Goal: Information Seeking & Learning: Find specific page/section

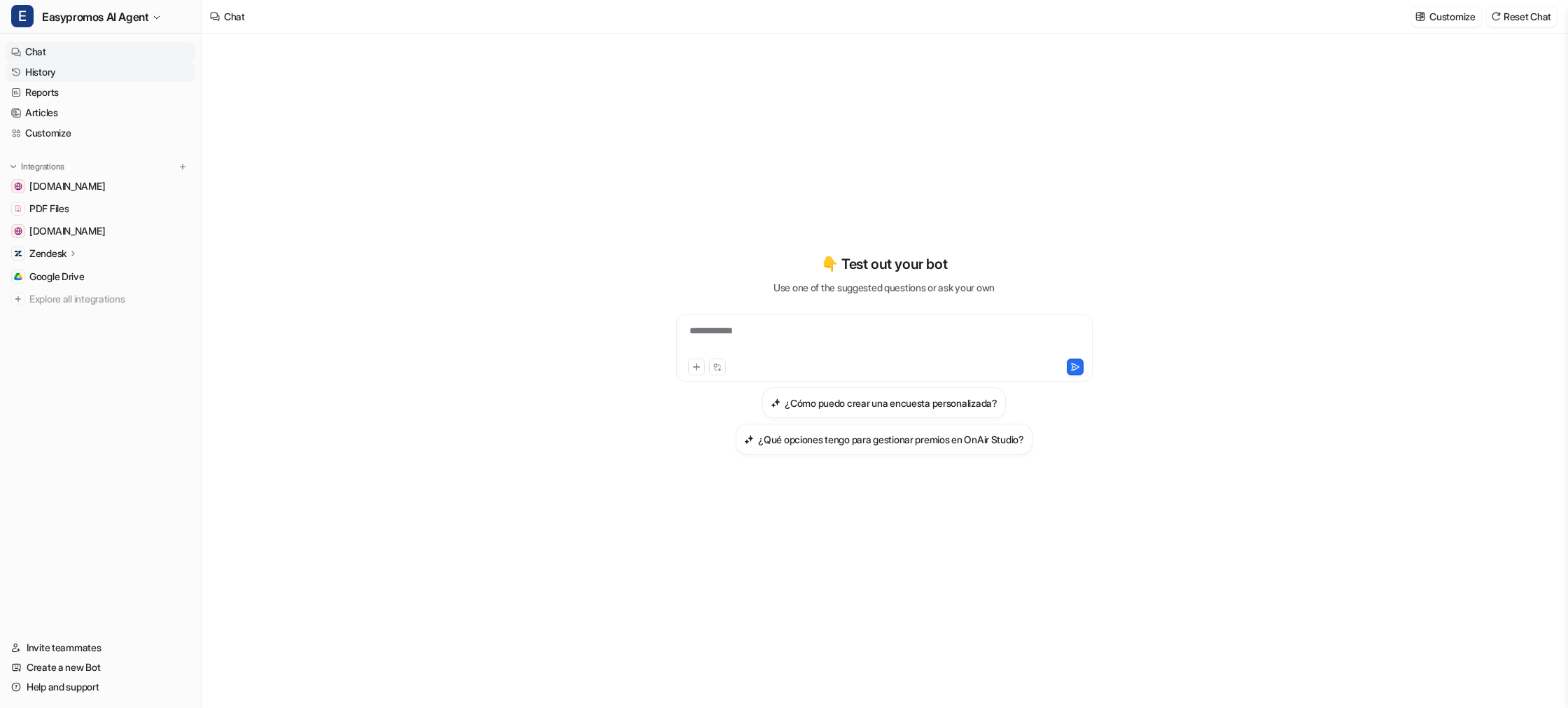
click at [79, 73] on link "History" at bounding box center [101, 72] width 190 height 20
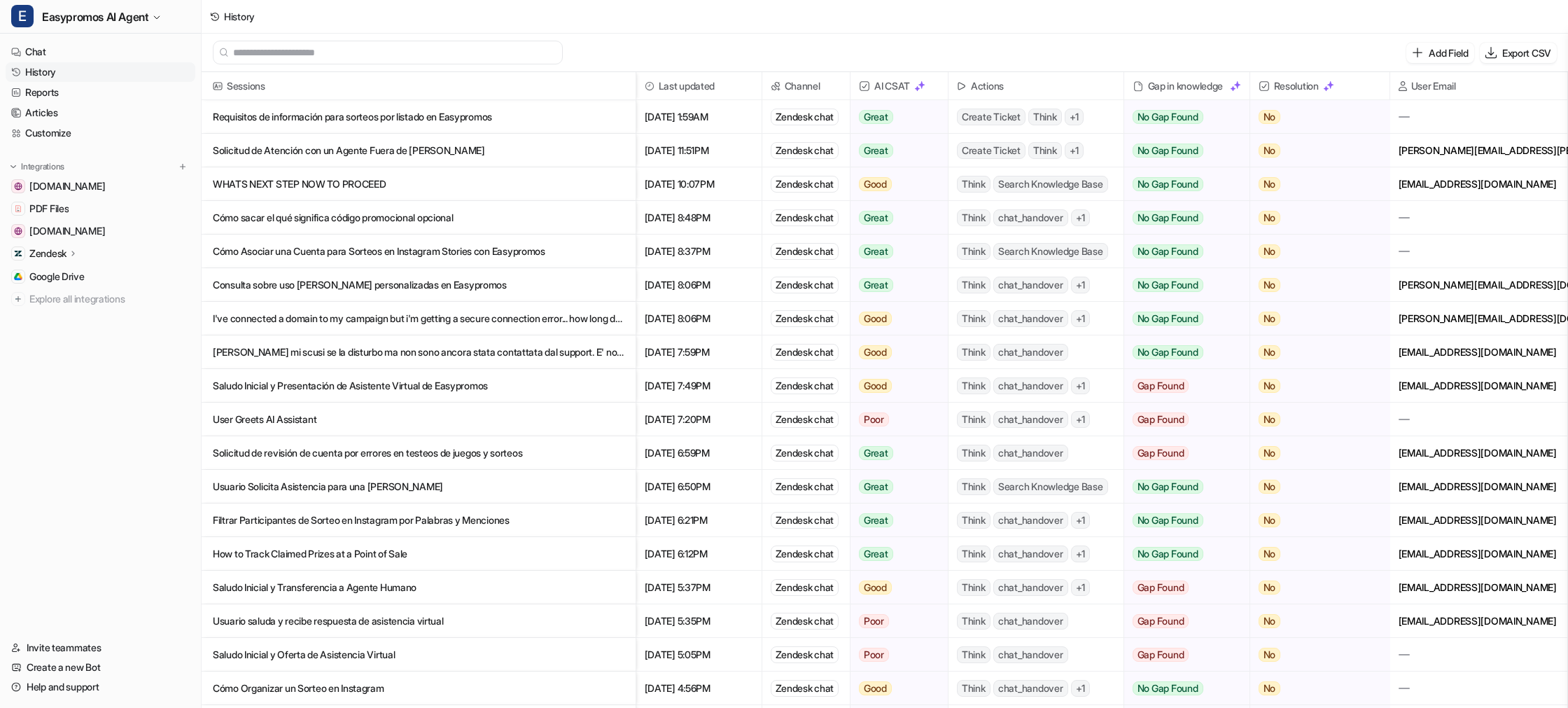
click at [291, 53] on input "text" at bounding box center [393, 52] width 322 height 23
paste input "**********"
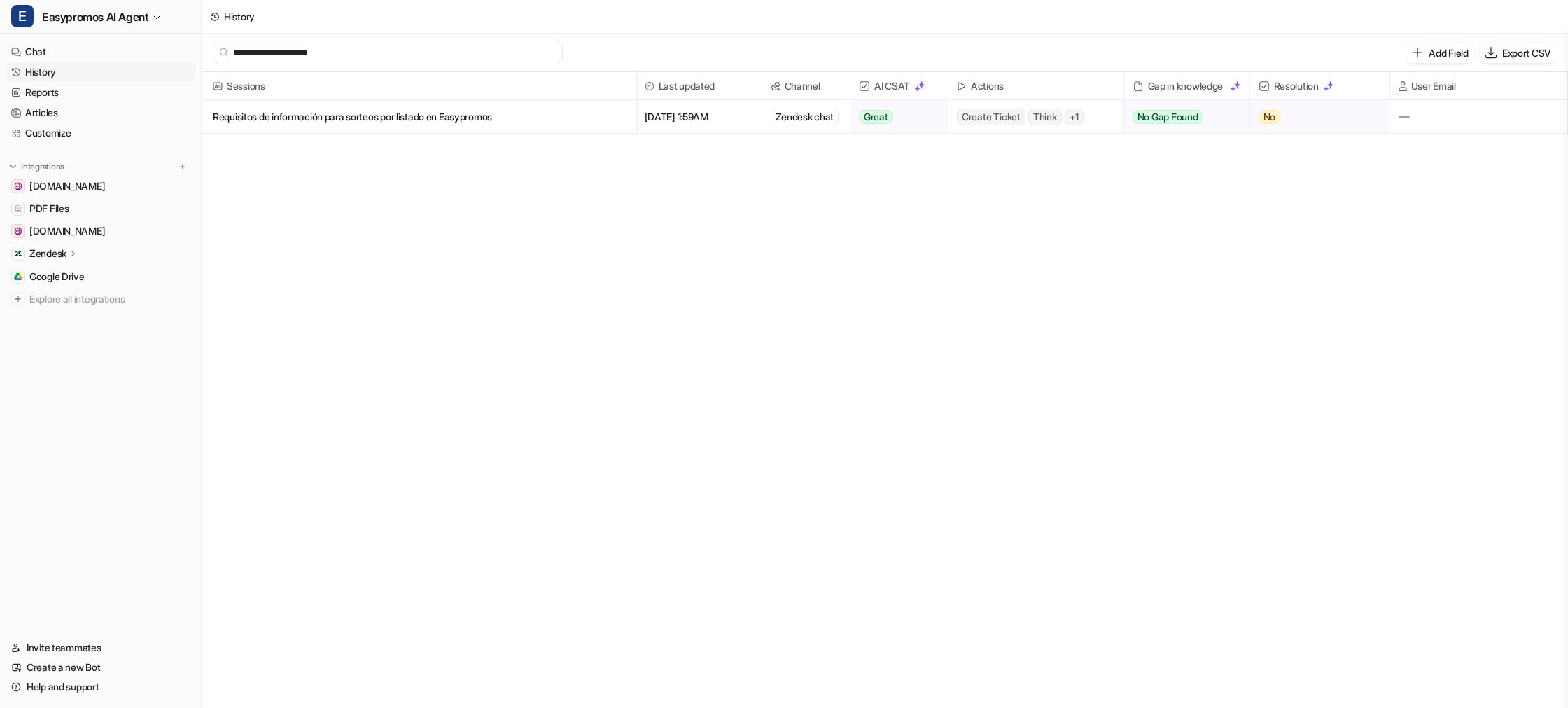
type input "**********"
click at [345, 119] on p "Requisitos de información para sorteos por listado en Easypromos" at bounding box center [418, 116] width 411 height 33
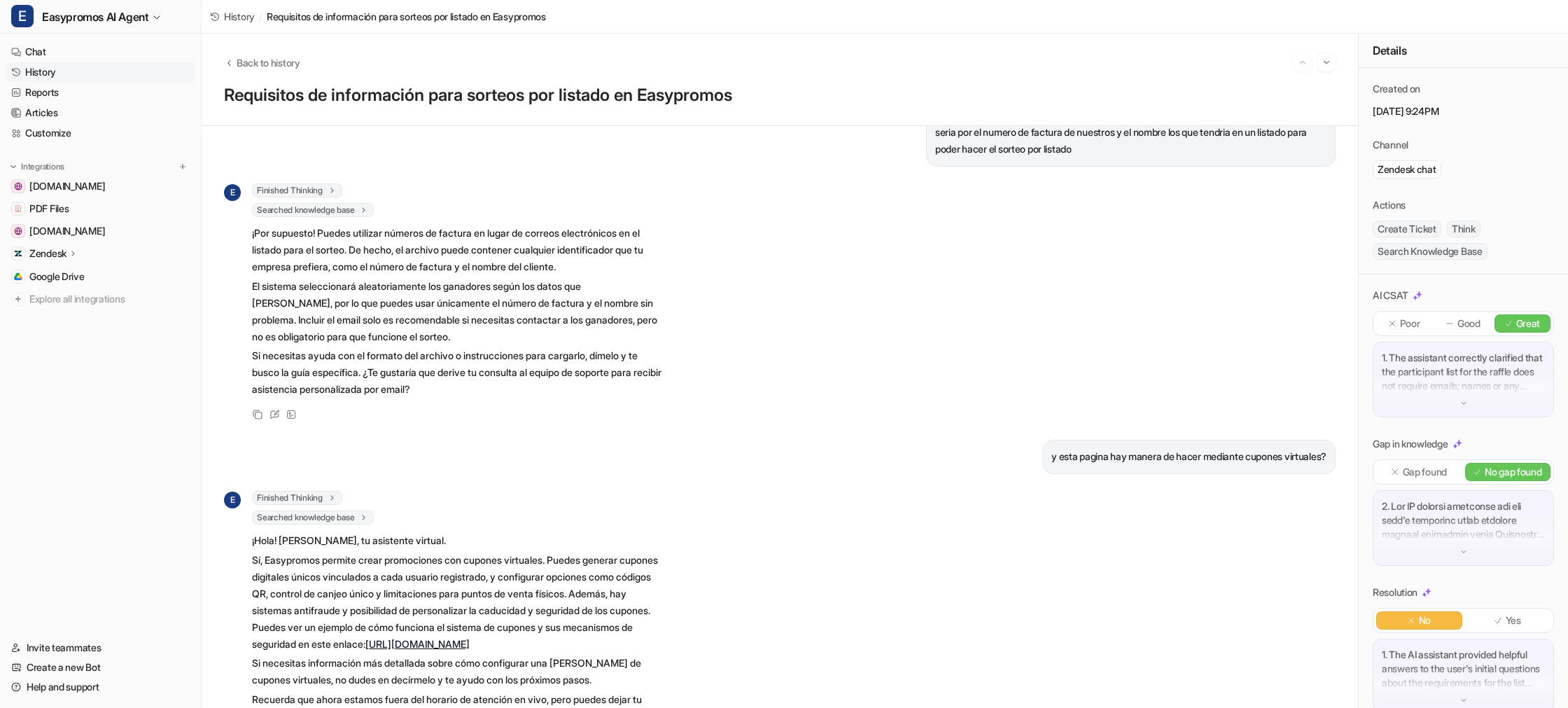
scroll to position [424, 0]
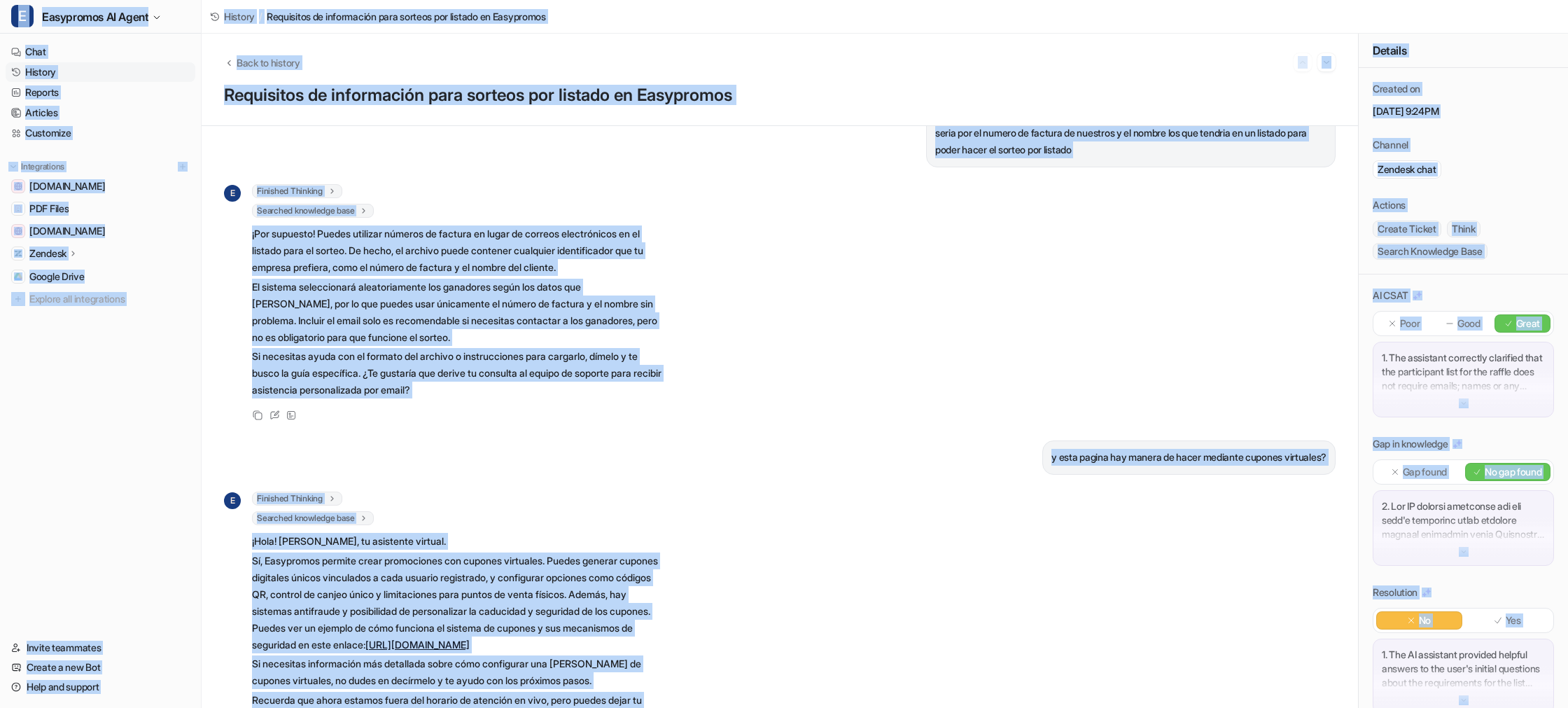
click at [725, 343] on div "E Finished Thinking 1 [PERSON_NAME] miércoles, 1 de octubre de 2025. Son las 21…" at bounding box center [780, 304] width 1111 height 239
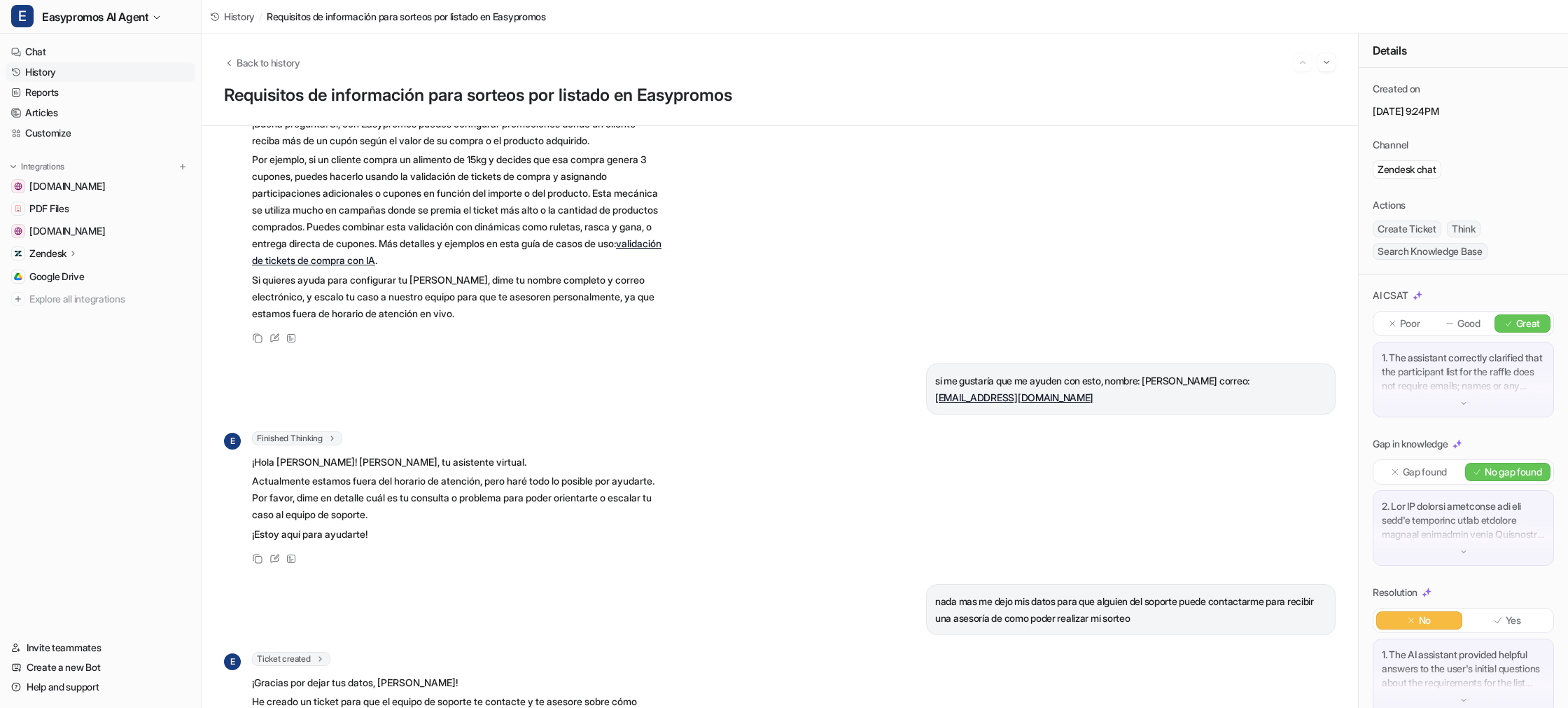
scroll to position [1378, 0]
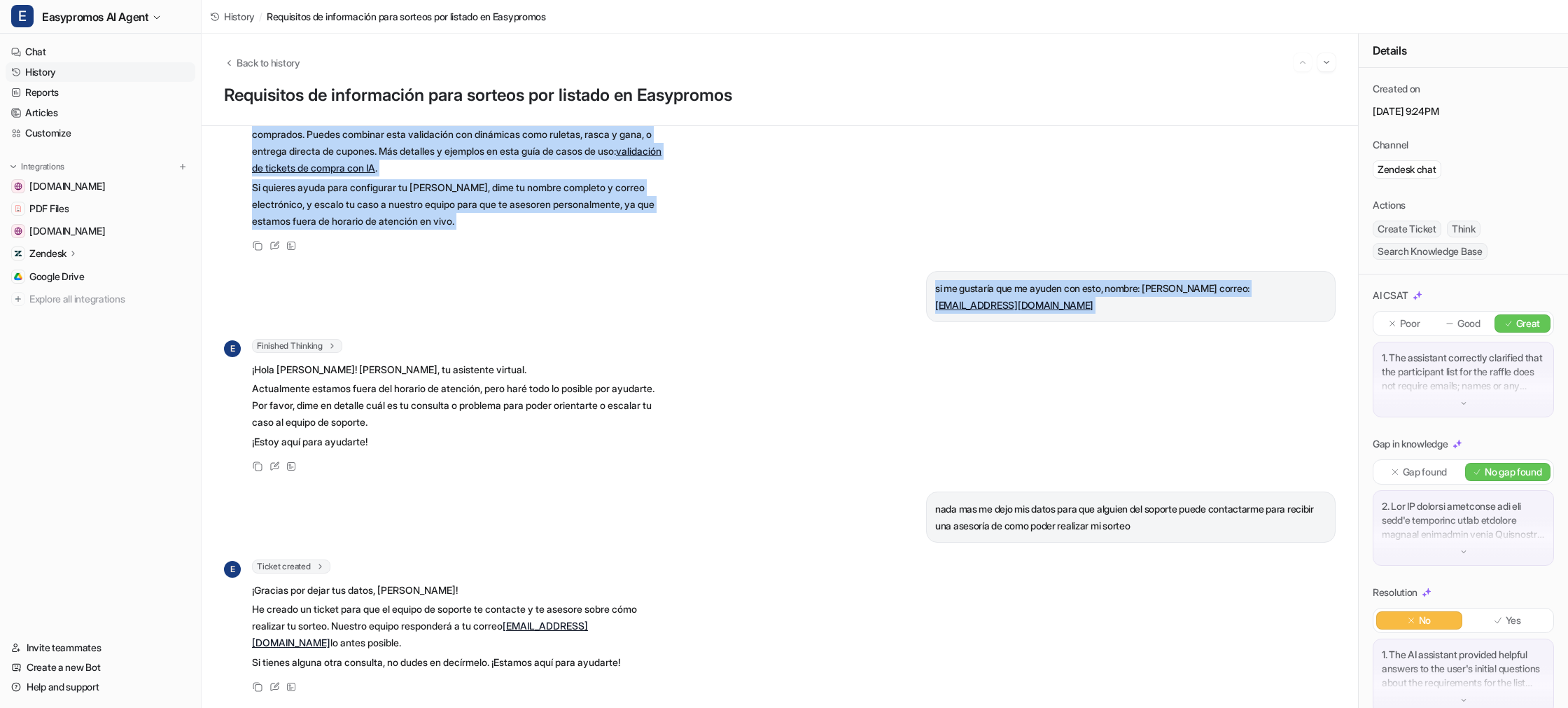
drag, startPoint x: 935, startPoint y: 162, endPoint x: 1150, endPoint y: 334, distance: 275.3
click at [1150, 334] on div "Buenas tardes, tengo una [PERSON_NAME] con el metodo de sorteo por listado que …" at bounding box center [779, 417] width 1156 height 582
copy div "Loremi dolors, ametc adi elit sed do eiusmo te incidi utl etdolor mag al en adm…"
click at [72, 69] on link "History" at bounding box center [101, 72] width 190 height 20
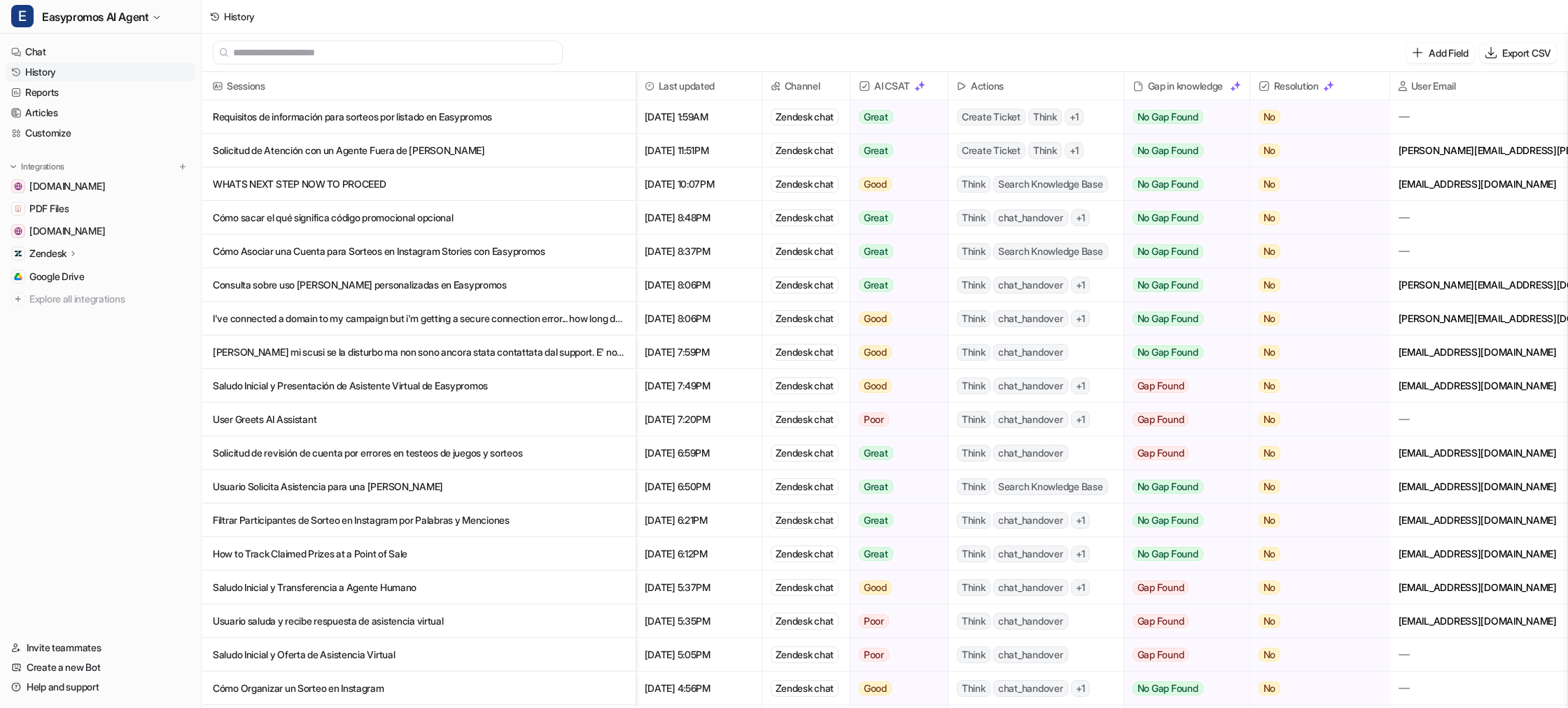
click at [362, 155] on p "Solicitud de Atención con un Agente Fuera de [PERSON_NAME]" at bounding box center [418, 150] width 411 height 33
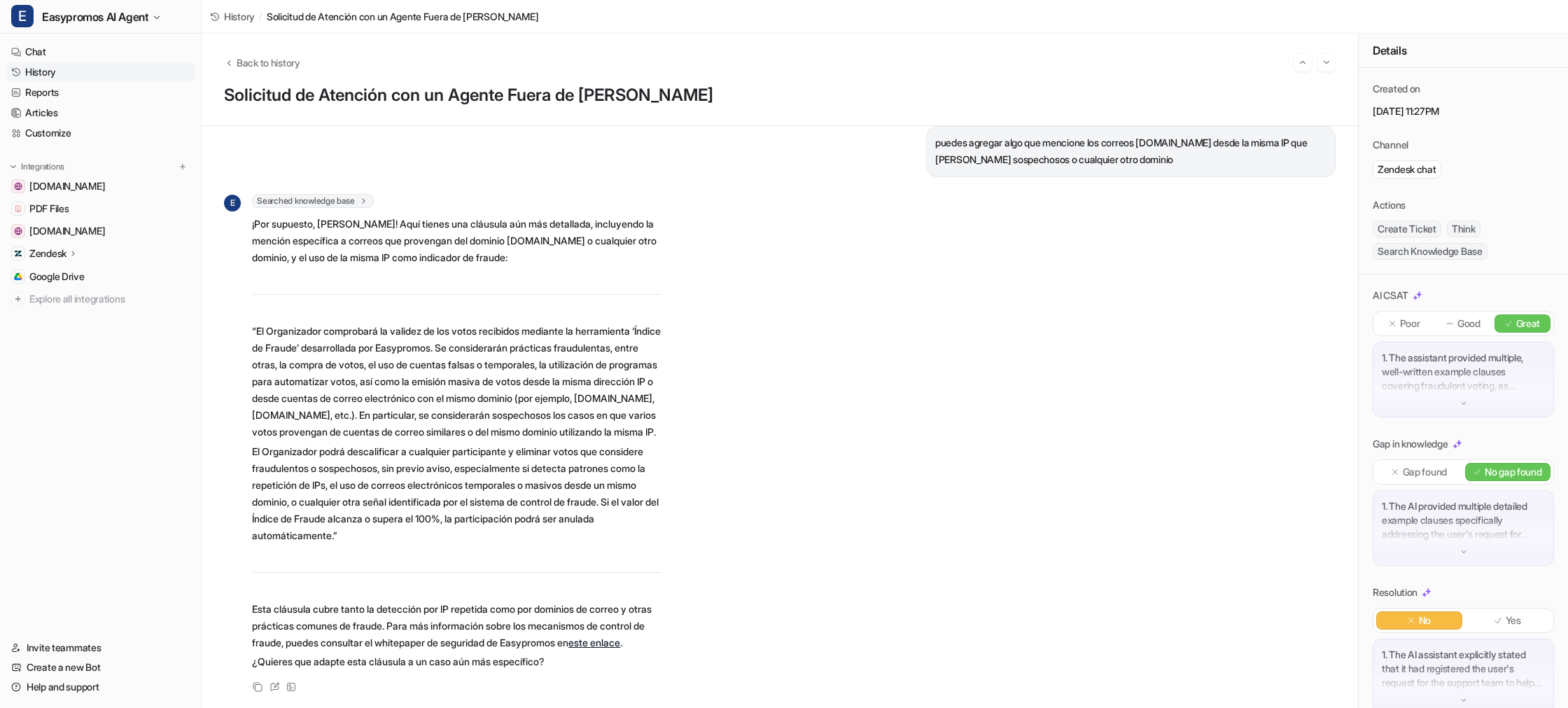
scroll to position [1747, 0]
drag, startPoint x: 86, startPoint y: 74, endPoint x: 106, endPoint y: 66, distance: 21.5
click at [86, 74] on link "History" at bounding box center [101, 72] width 190 height 20
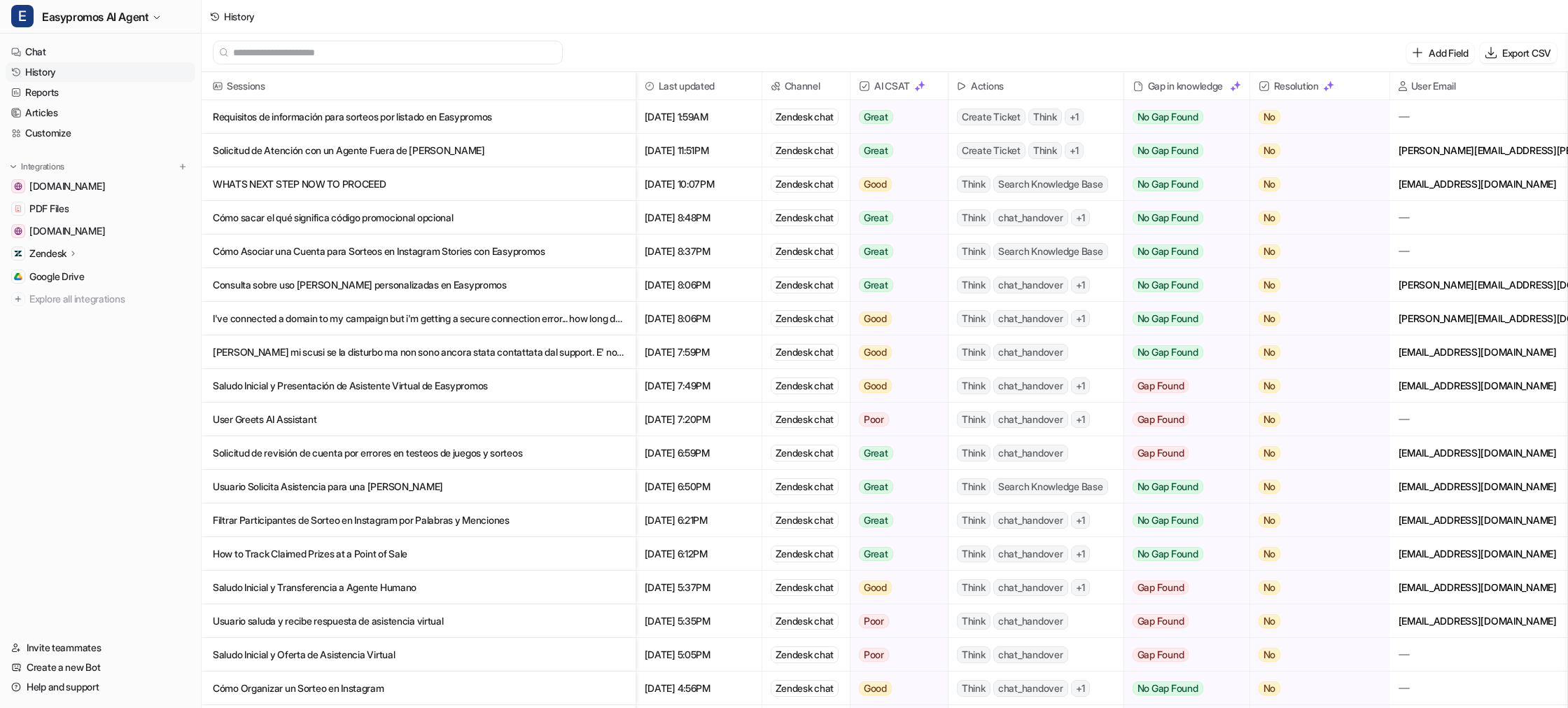
click at [363, 185] on p "WHATS NEXT STEP NOW TO PROCEED" at bounding box center [418, 183] width 411 height 33
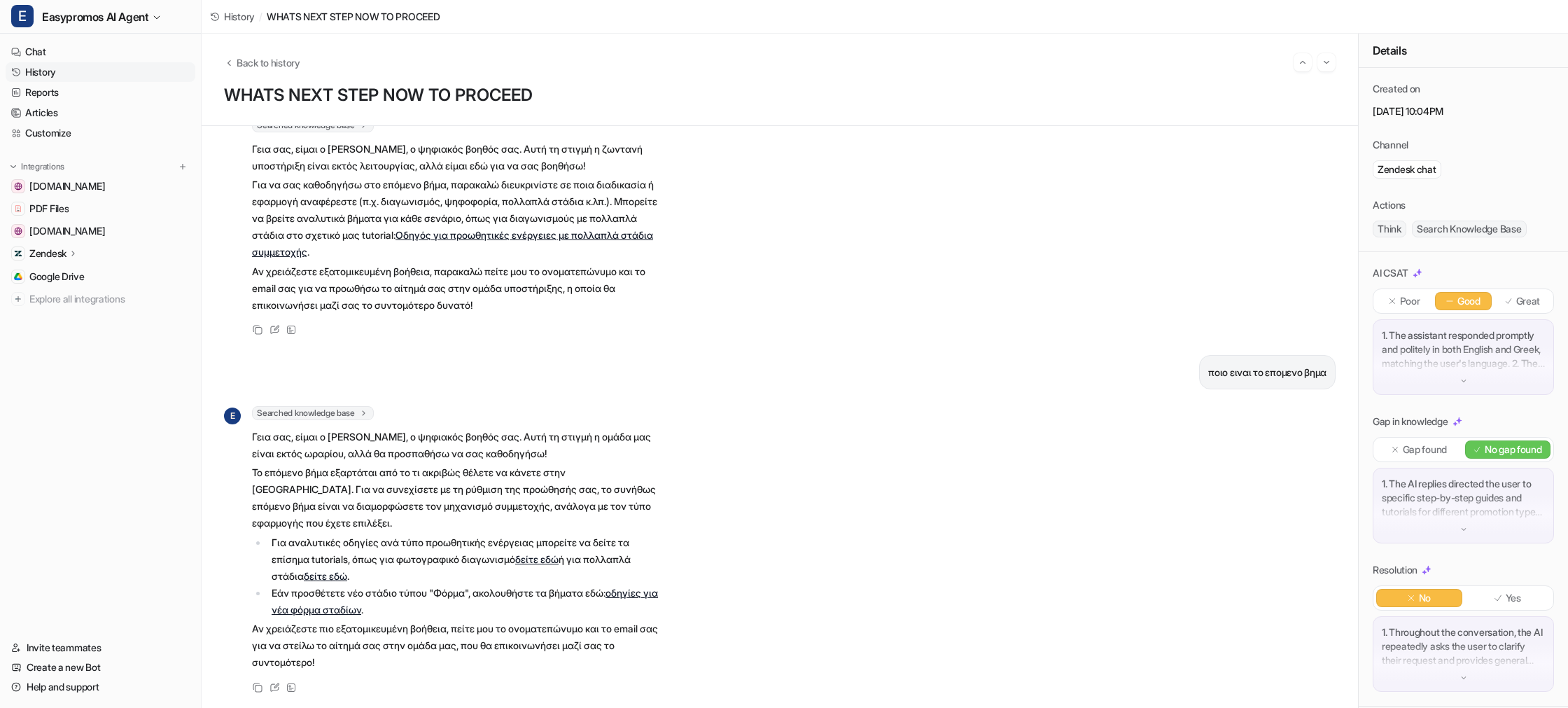
scroll to position [239, 0]
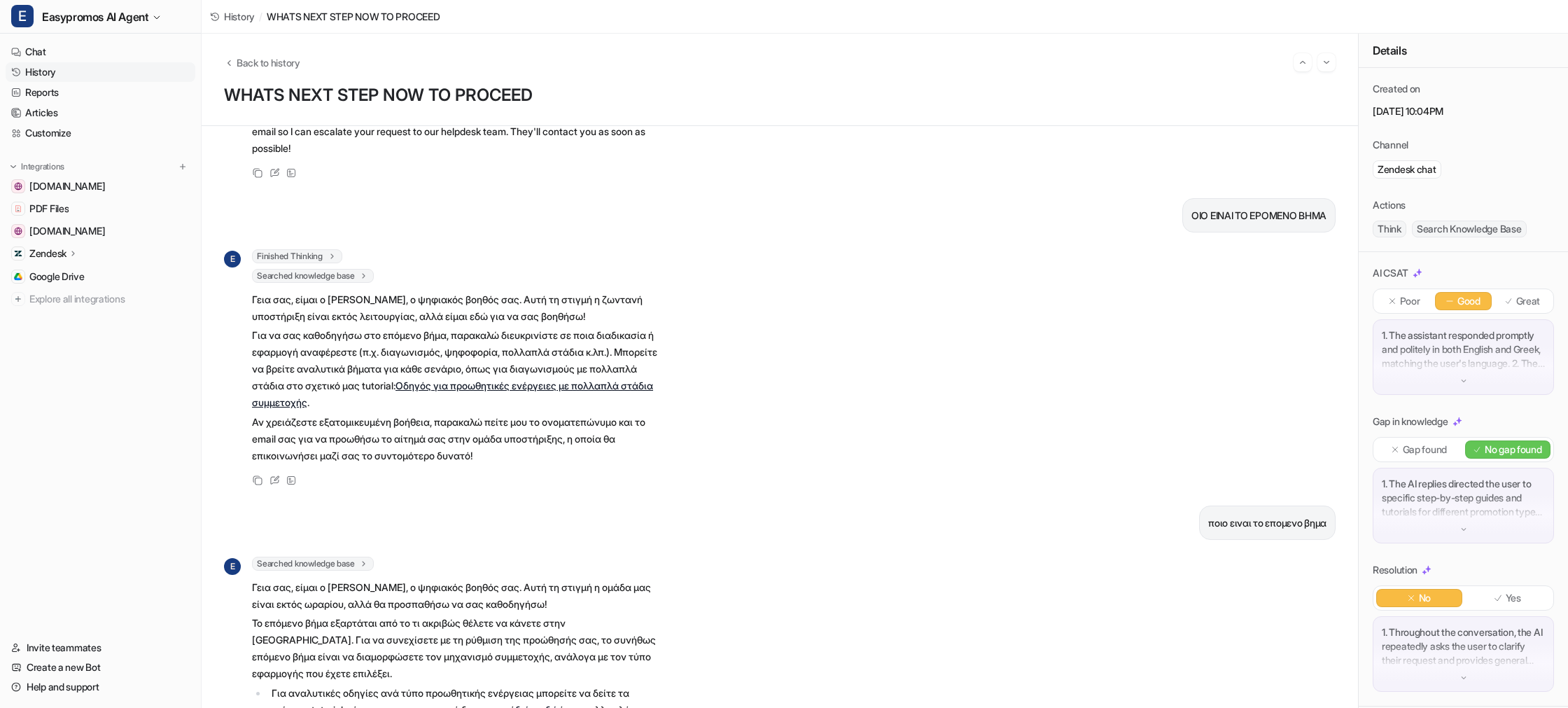
click at [66, 73] on link "History" at bounding box center [101, 72] width 190 height 20
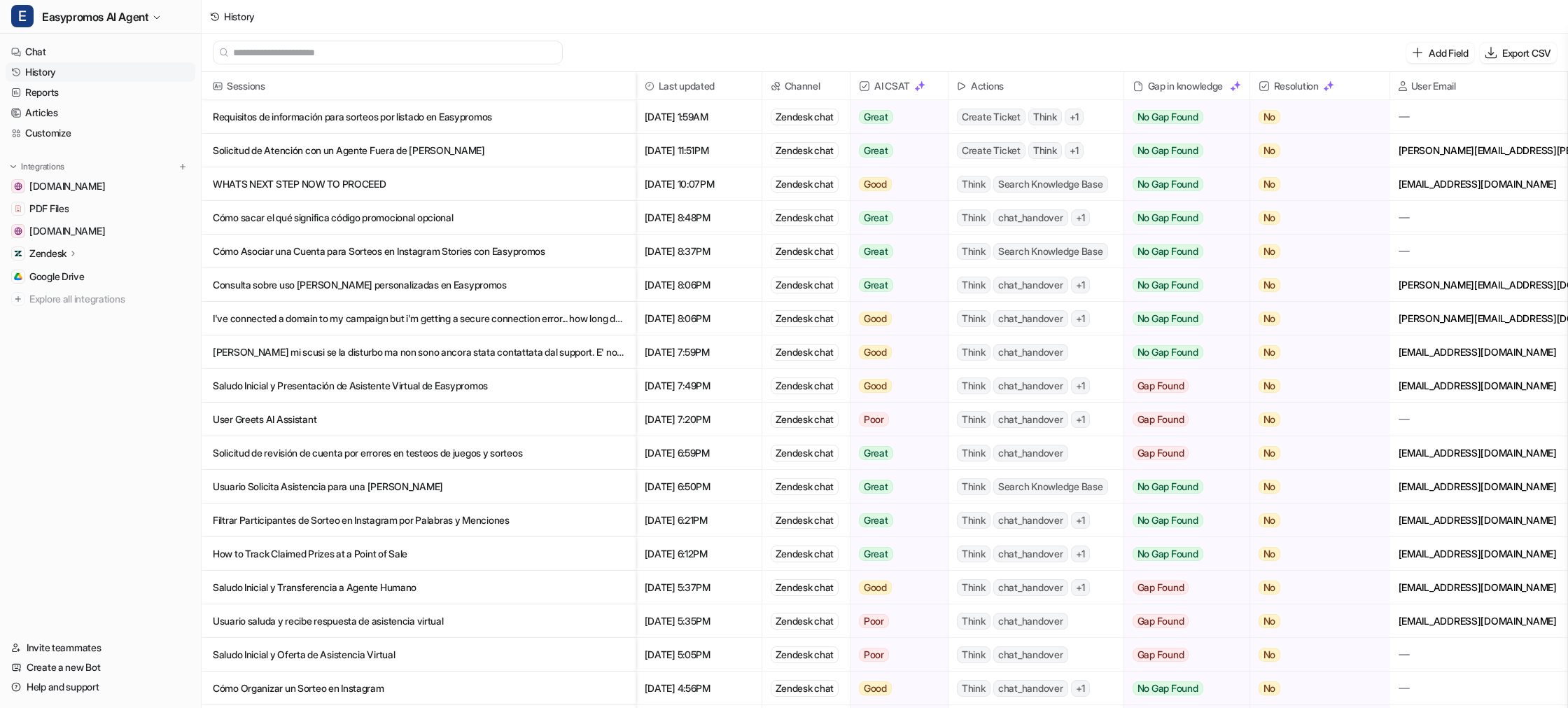
click at [279, 215] on p "Cómo sacar el qué significa código promocional opcional" at bounding box center [418, 217] width 411 height 33
